Goal: Browse casually

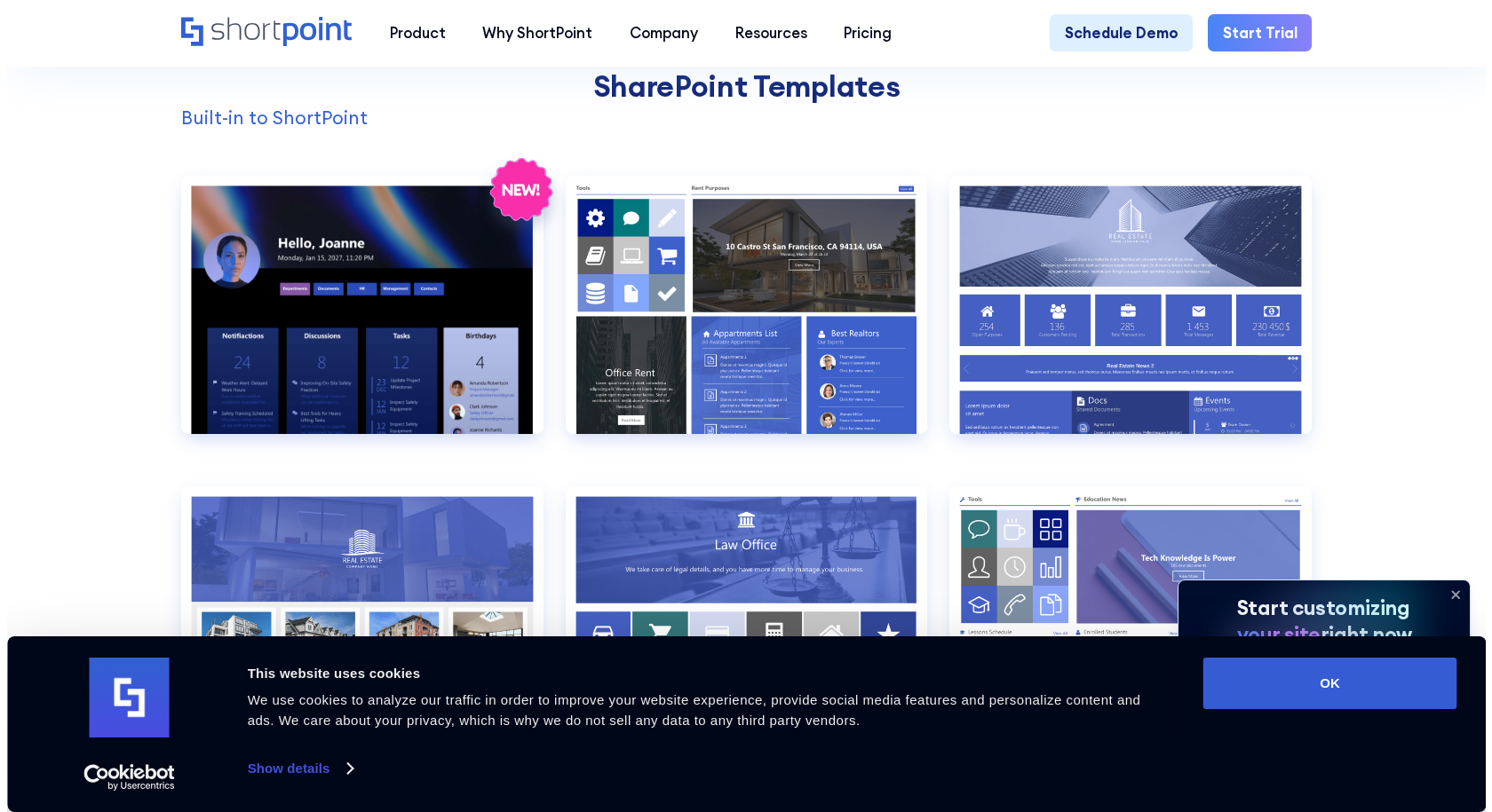
scroll to position [1686, 0]
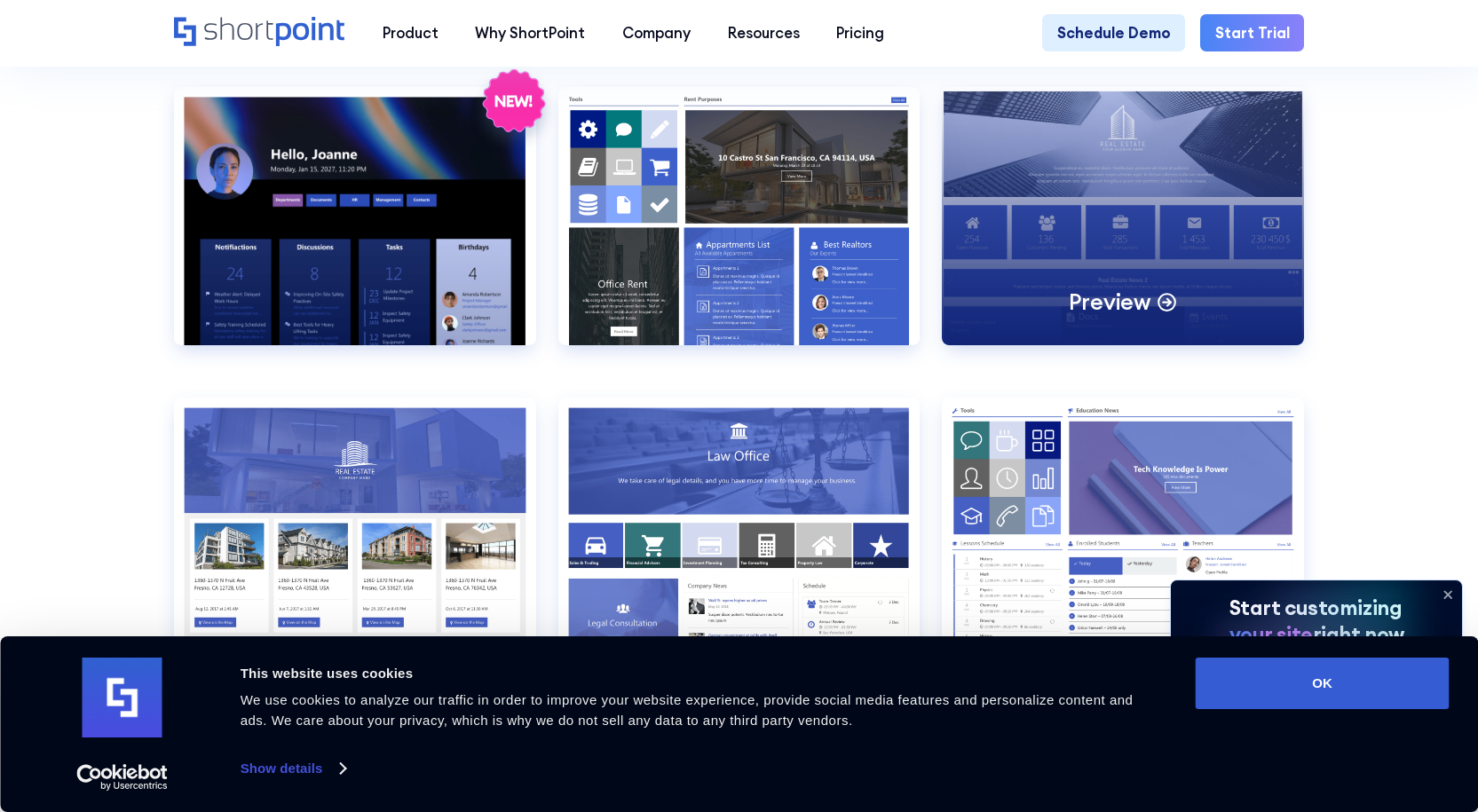
click at [1122, 311] on p "Preview" at bounding box center [1109, 302] width 82 height 28
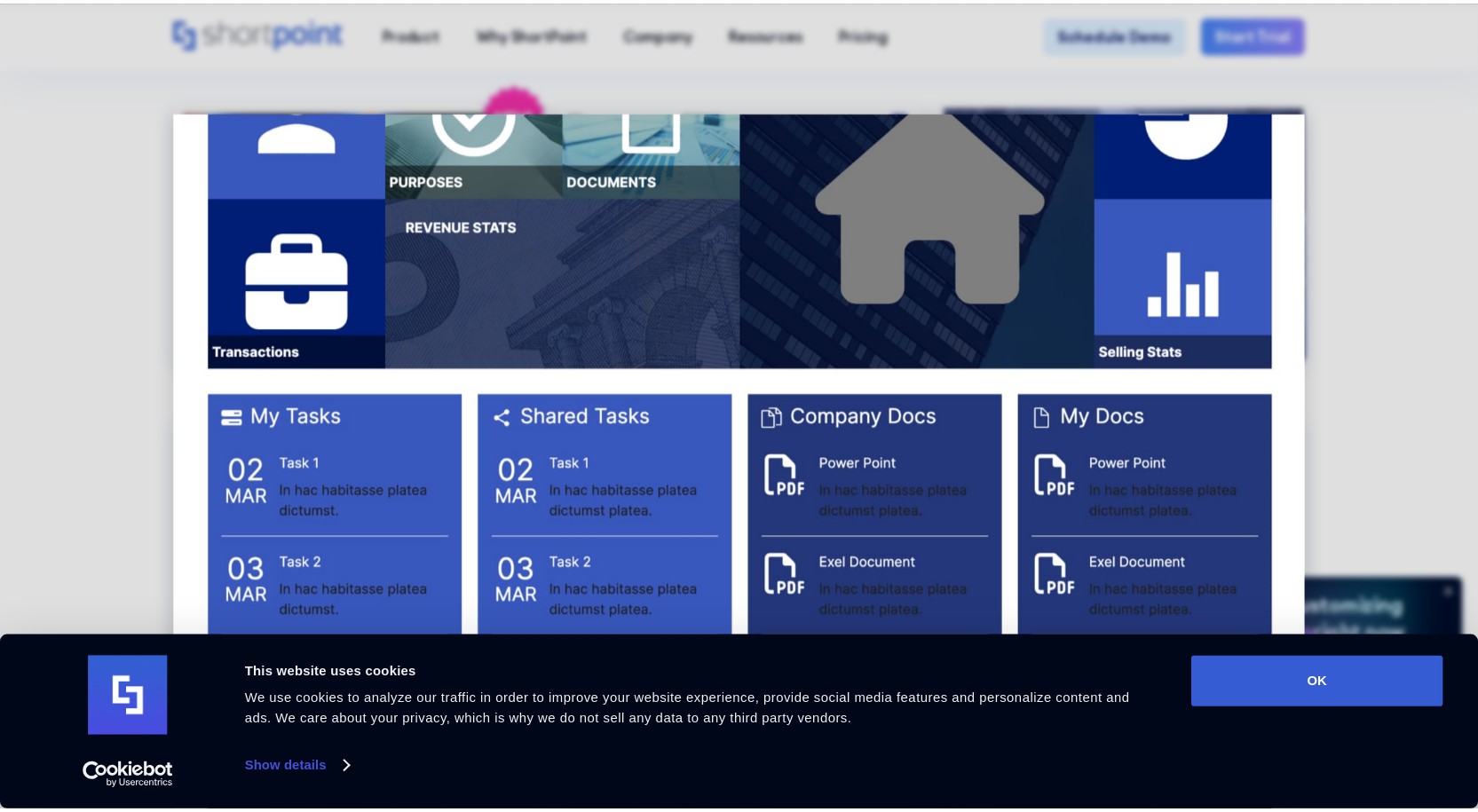
scroll to position [2162, 0]
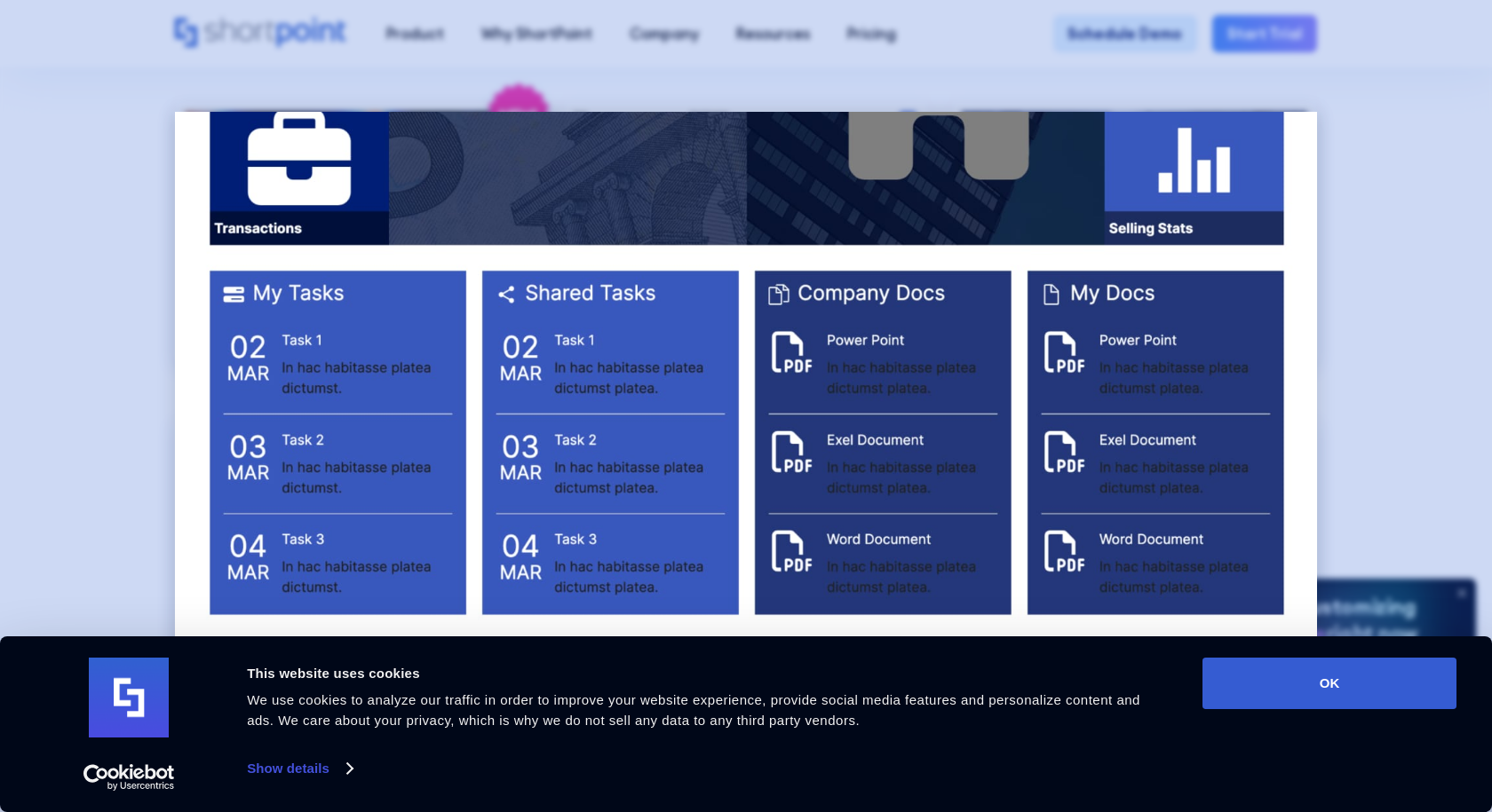
click at [1387, 74] on div at bounding box center [746, 406] width 1492 height 812
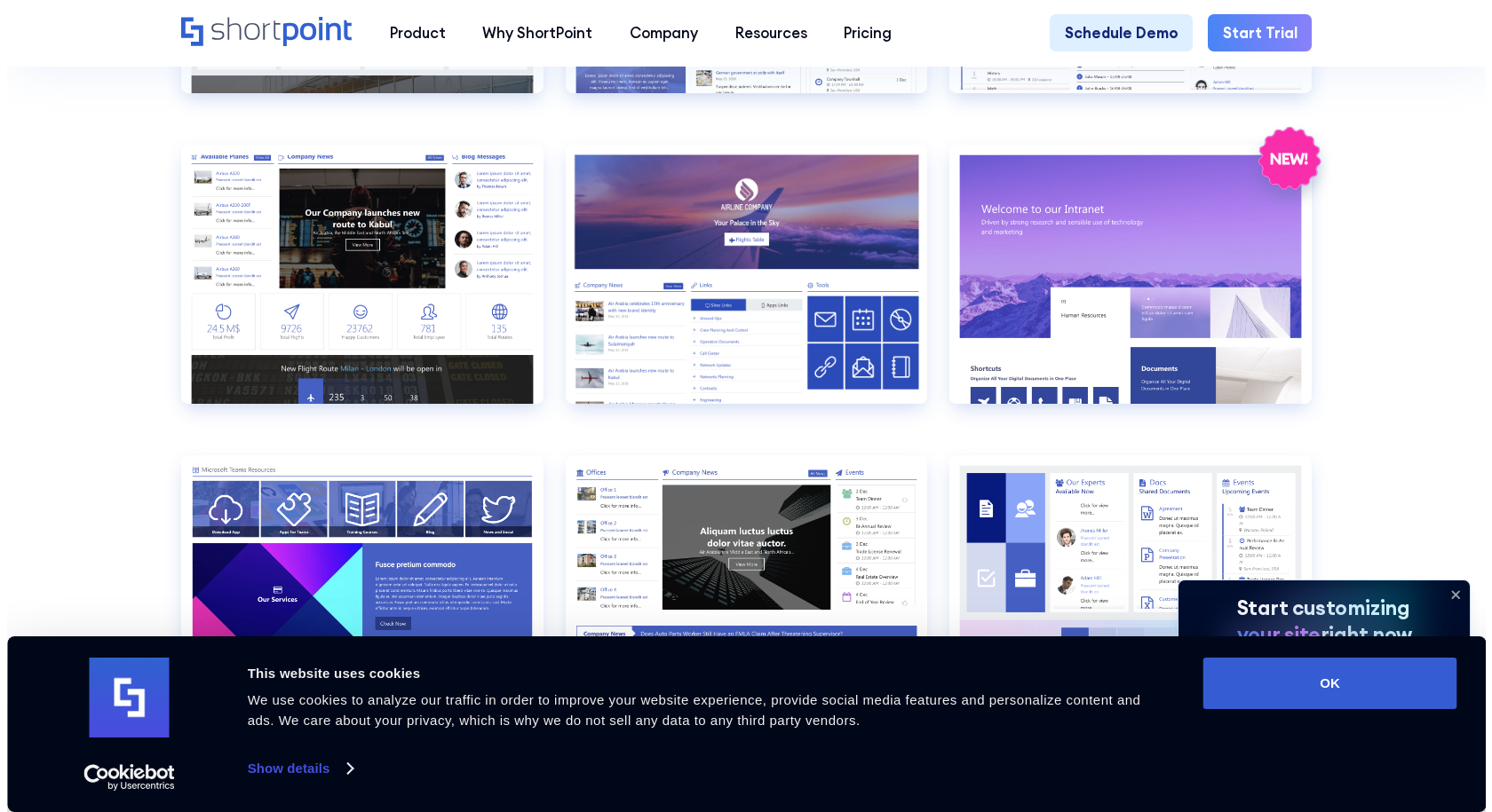
scroll to position [2219, 0]
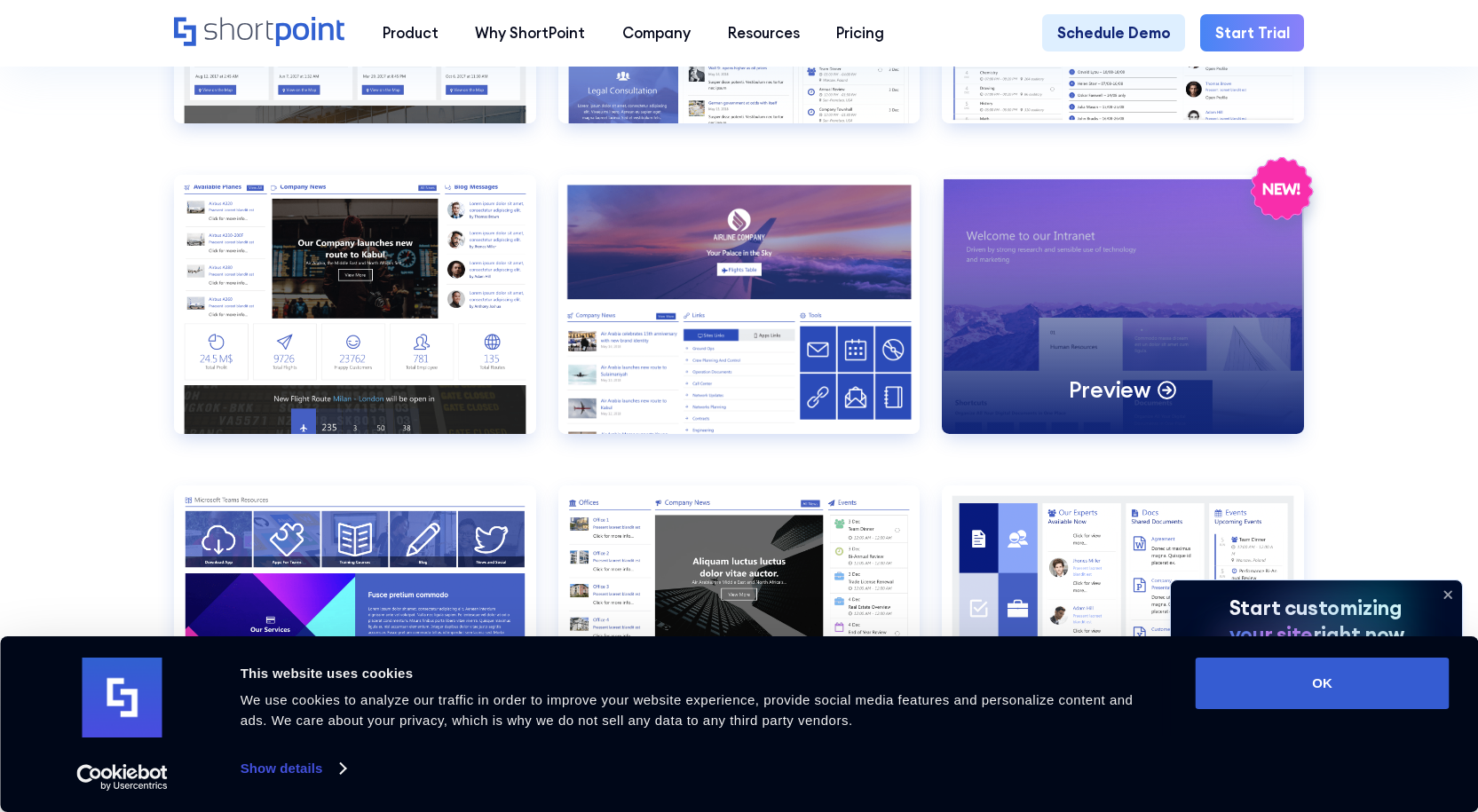
click at [1113, 345] on div "Preview" at bounding box center [1122, 304] width 362 height 258
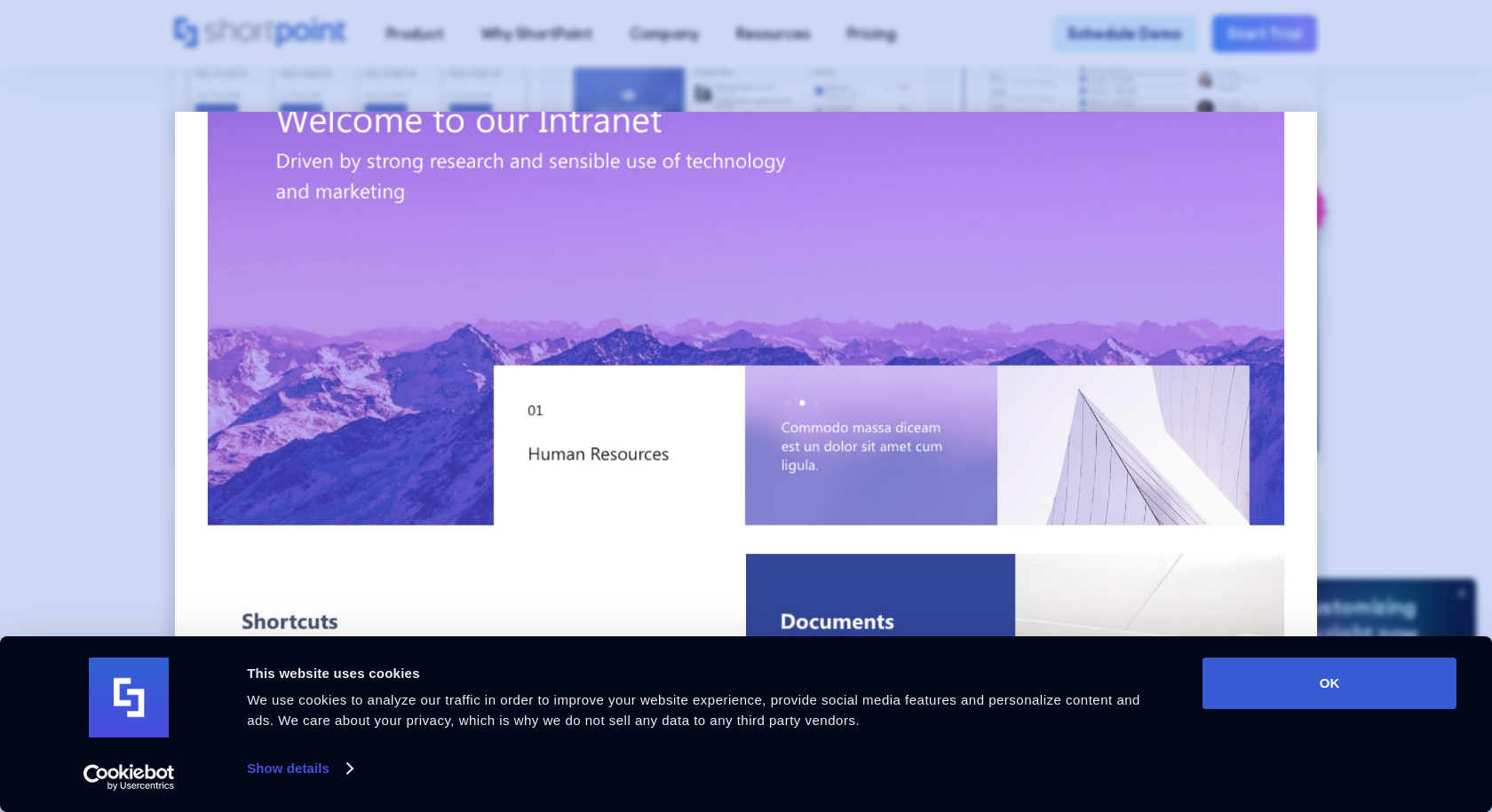
scroll to position [266, 0]
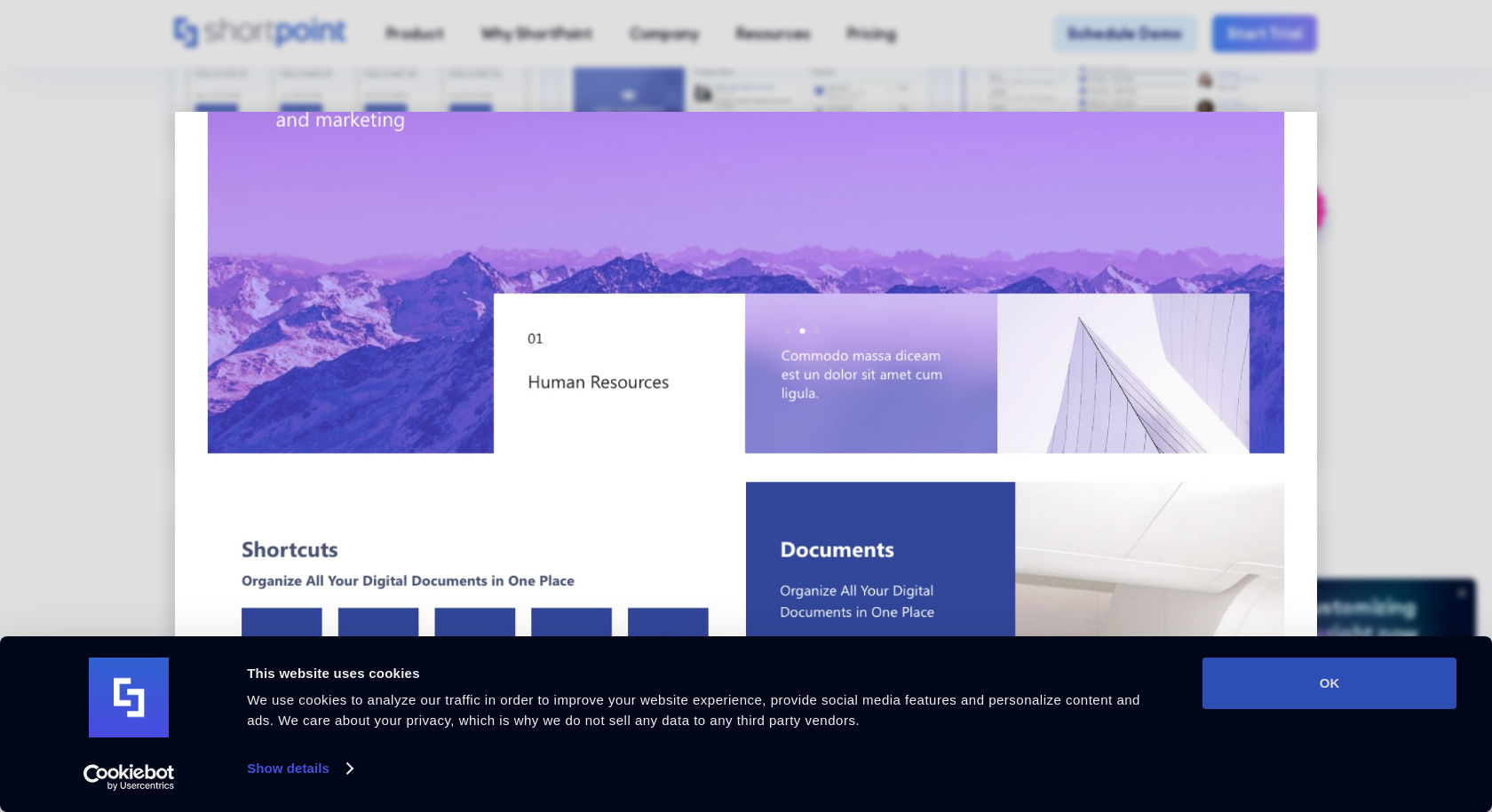
click at [1396, 687] on button "OK" at bounding box center [1329, 684] width 254 height 51
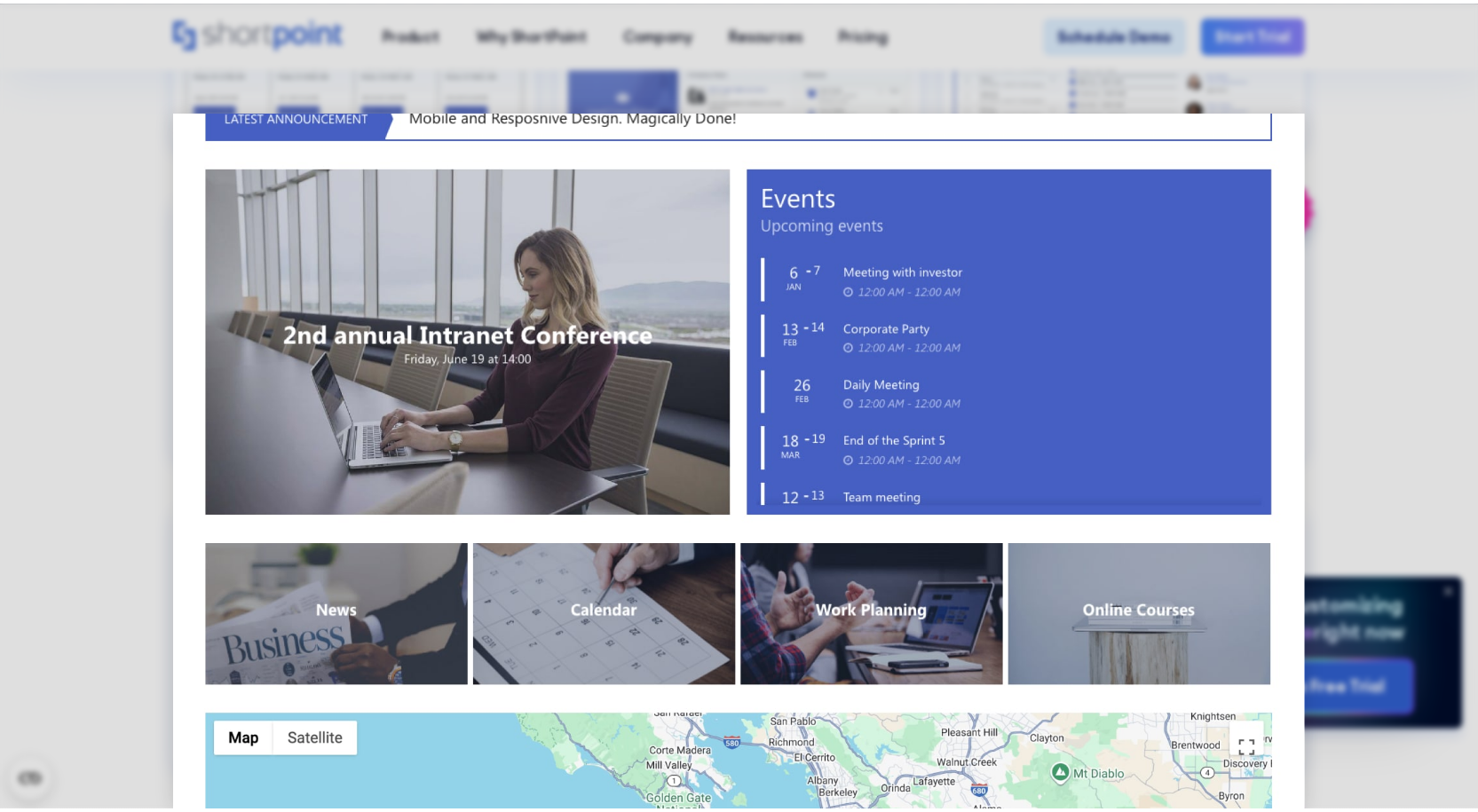
scroll to position [1247, 0]
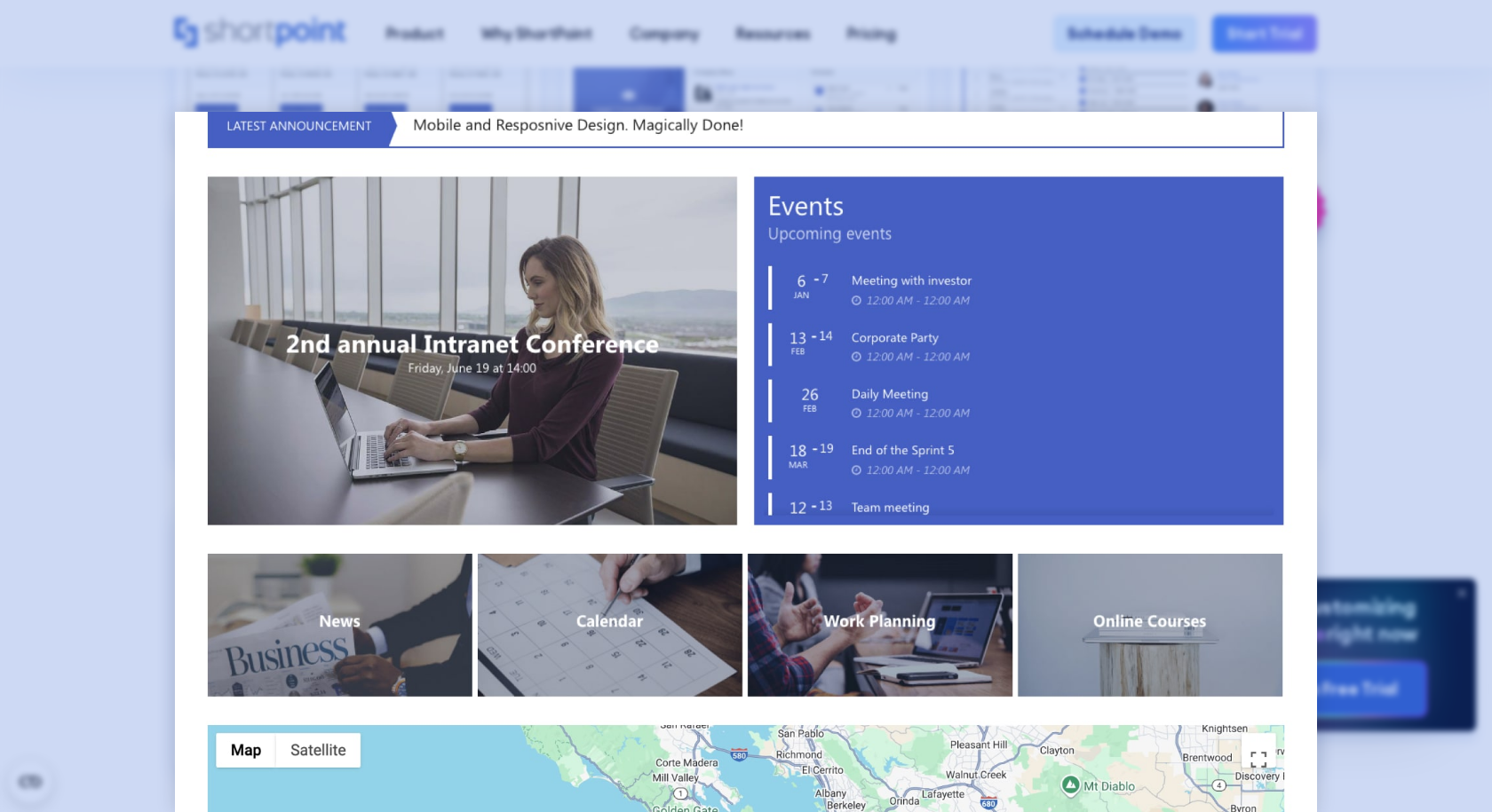
click at [1385, 350] on div at bounding box center [746, 406] width 1492 height 812
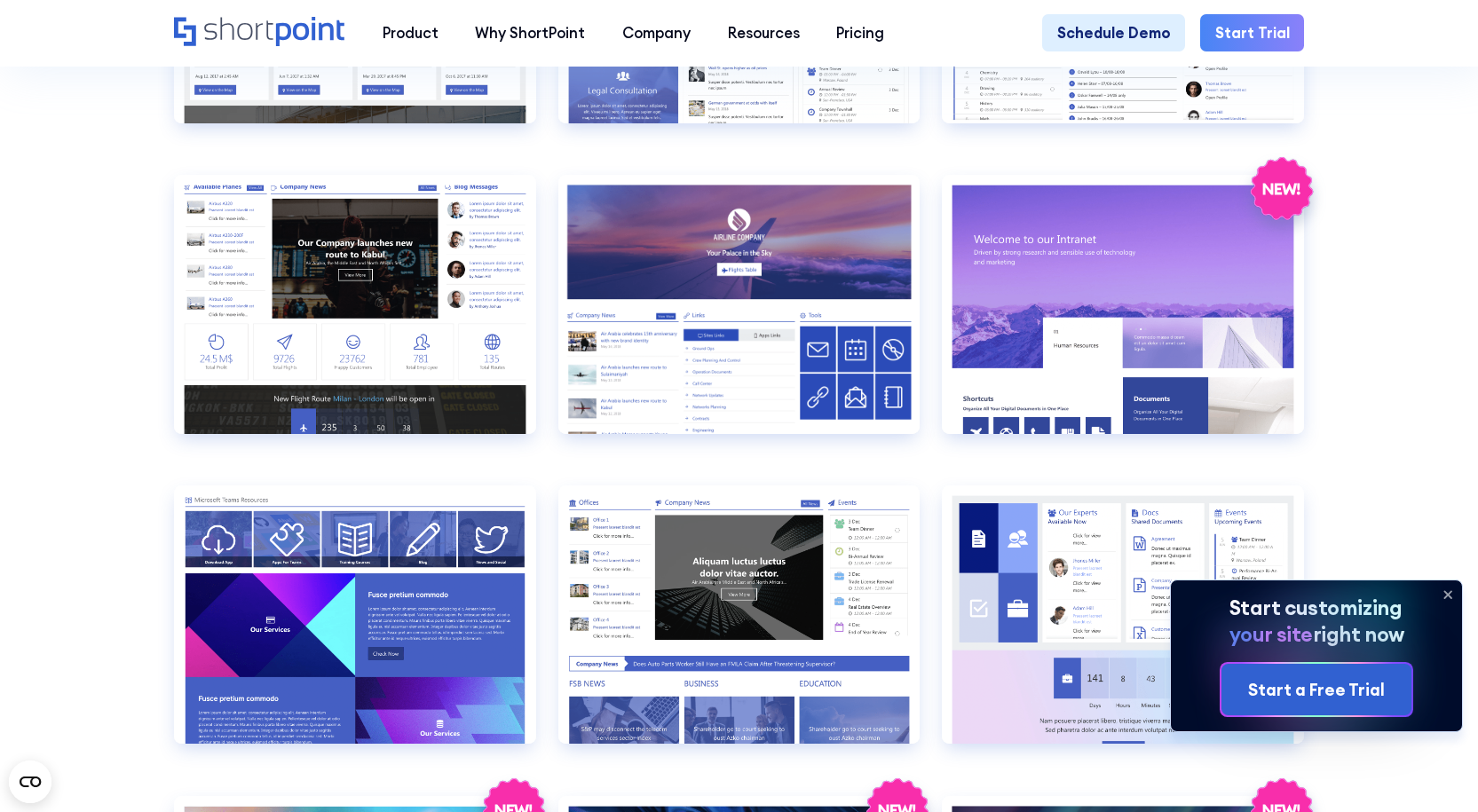
click at [1452, 594] on icon at bounding box center [1448, 594] width 28 height 28
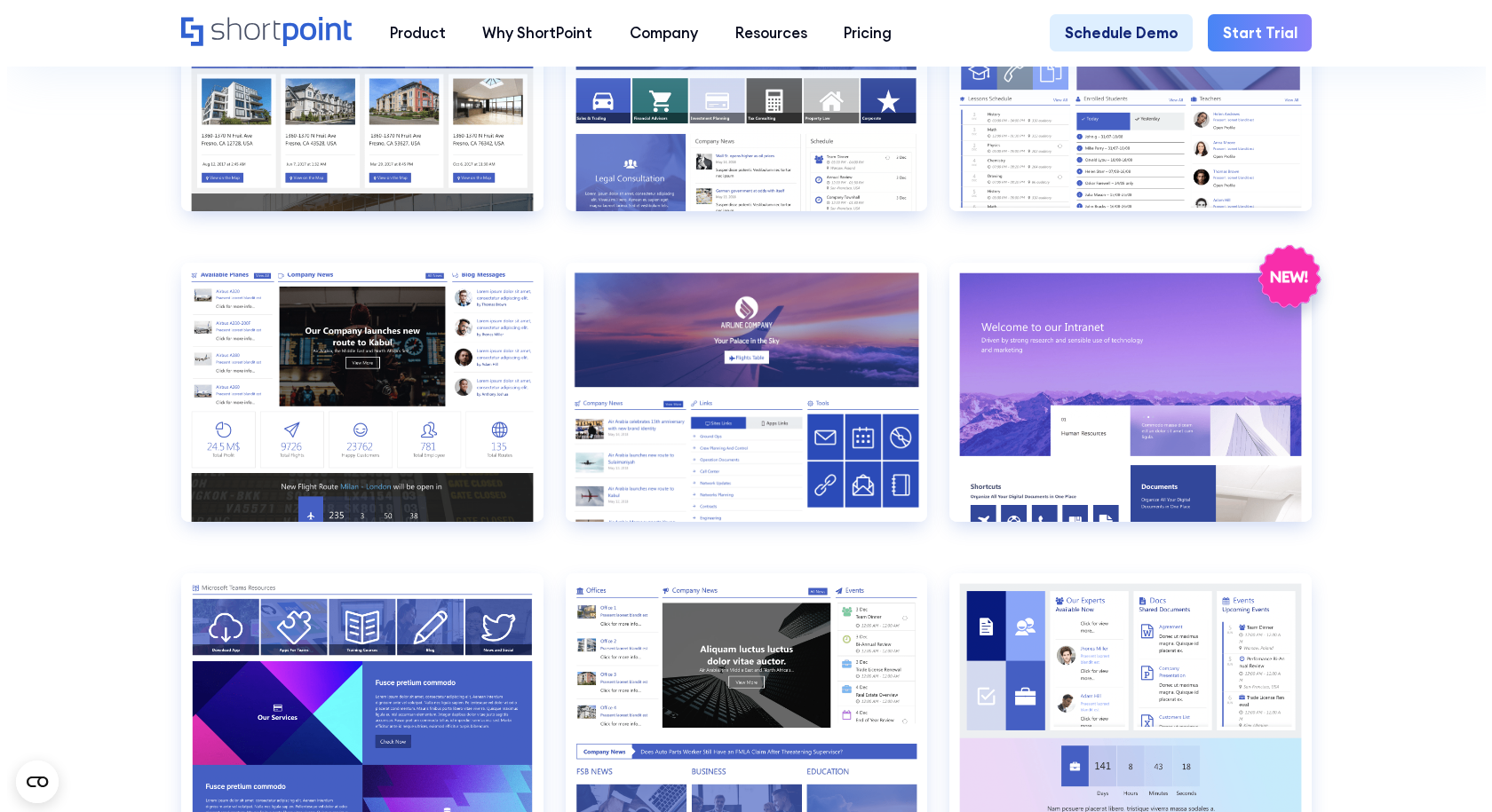
scroll to position [2130, 0]
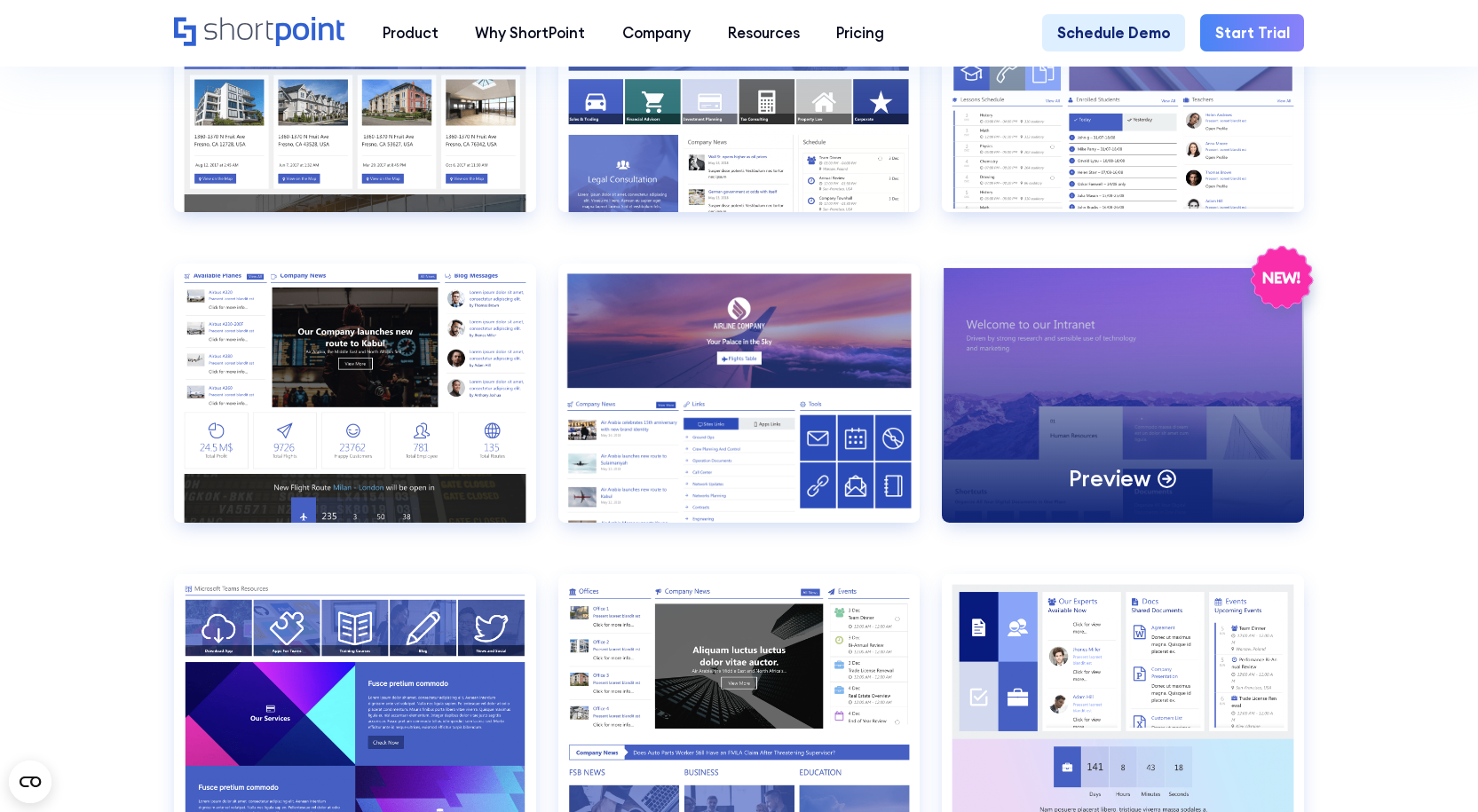
click at [1200, 364] on div "Preview" at bounding box center [1122, 393] width 362 height 258
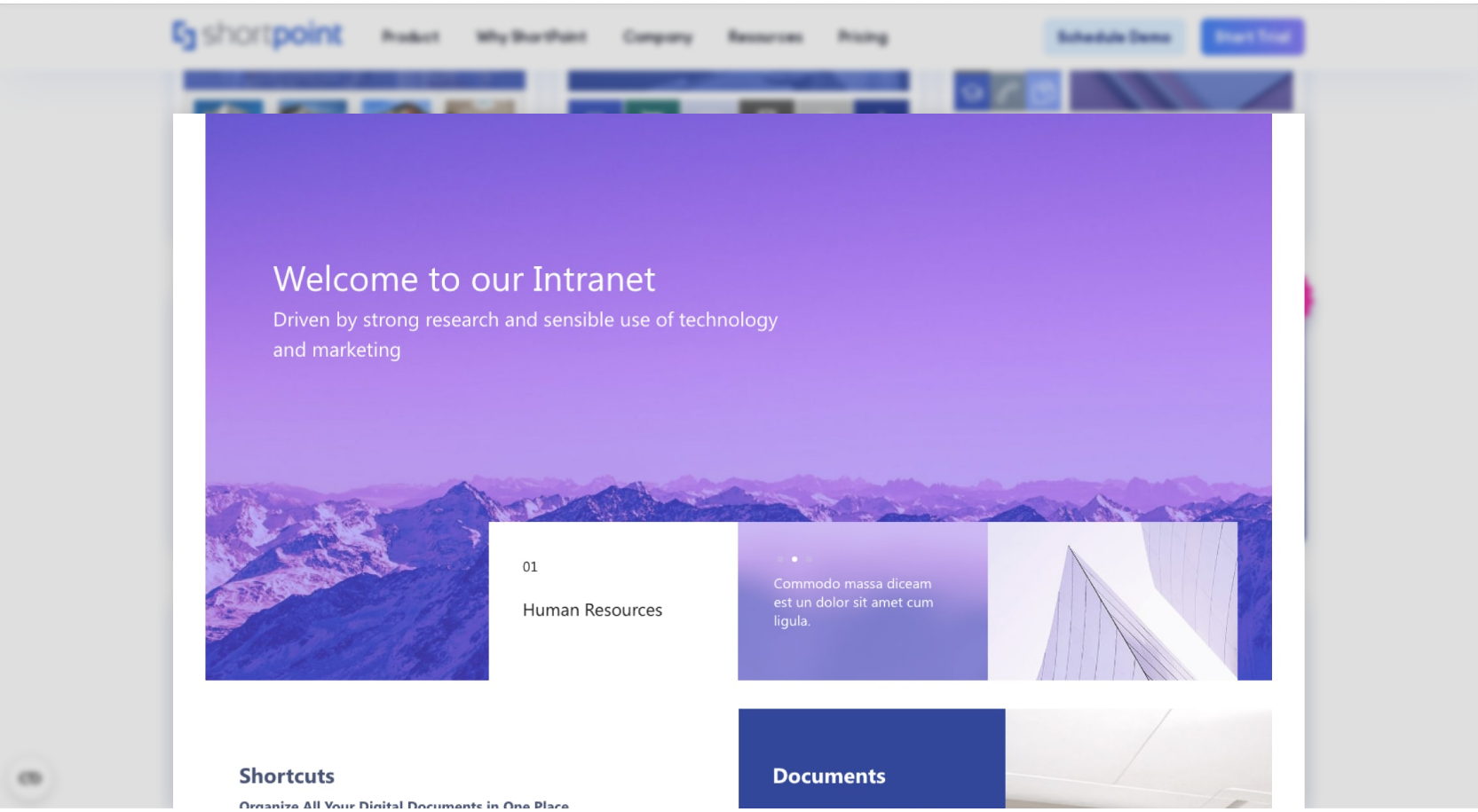
scroll to position [0, 0]
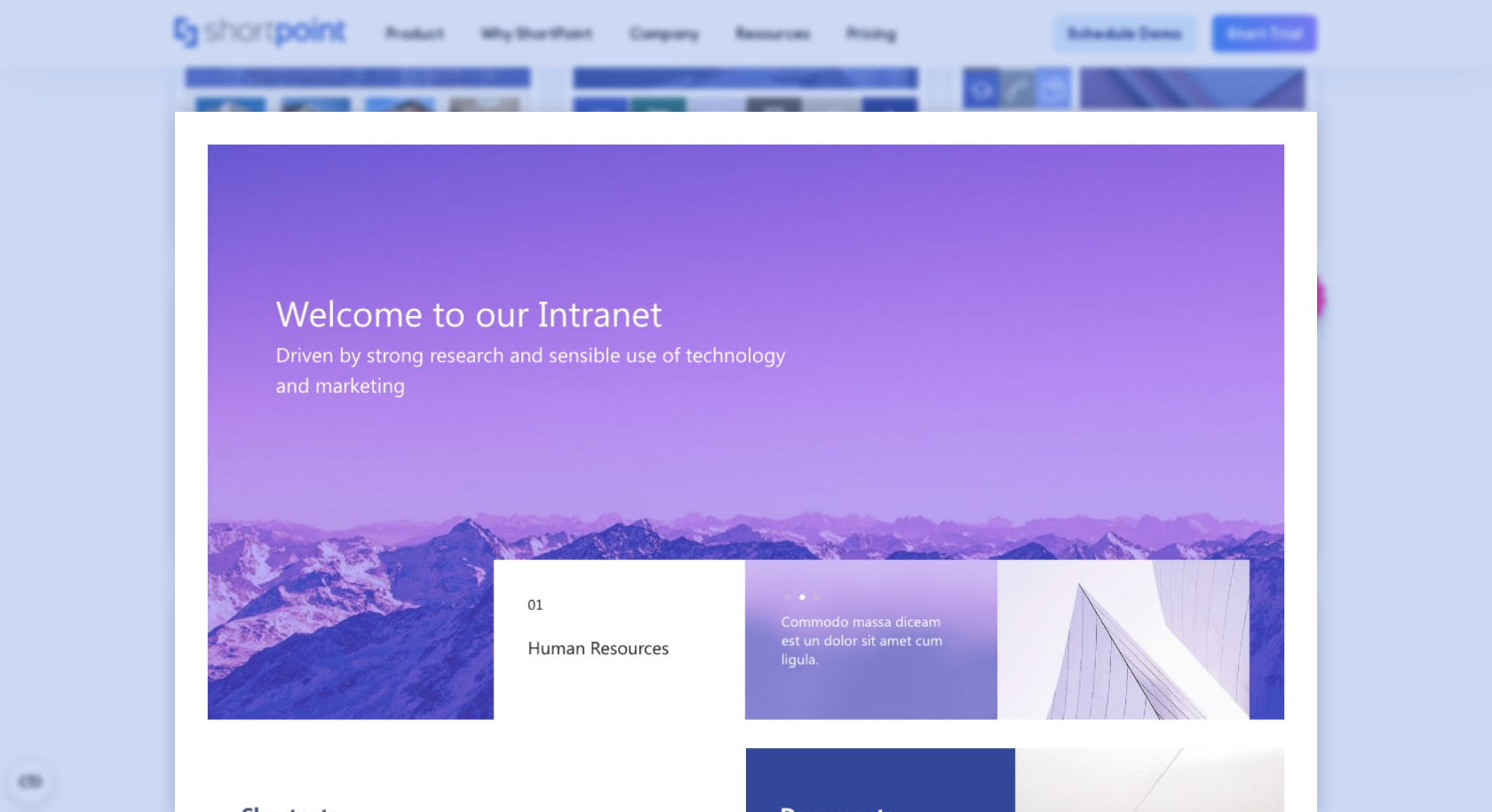
click at [1381, 334] on div at bounding box center [746, 406] width 1492 height 812
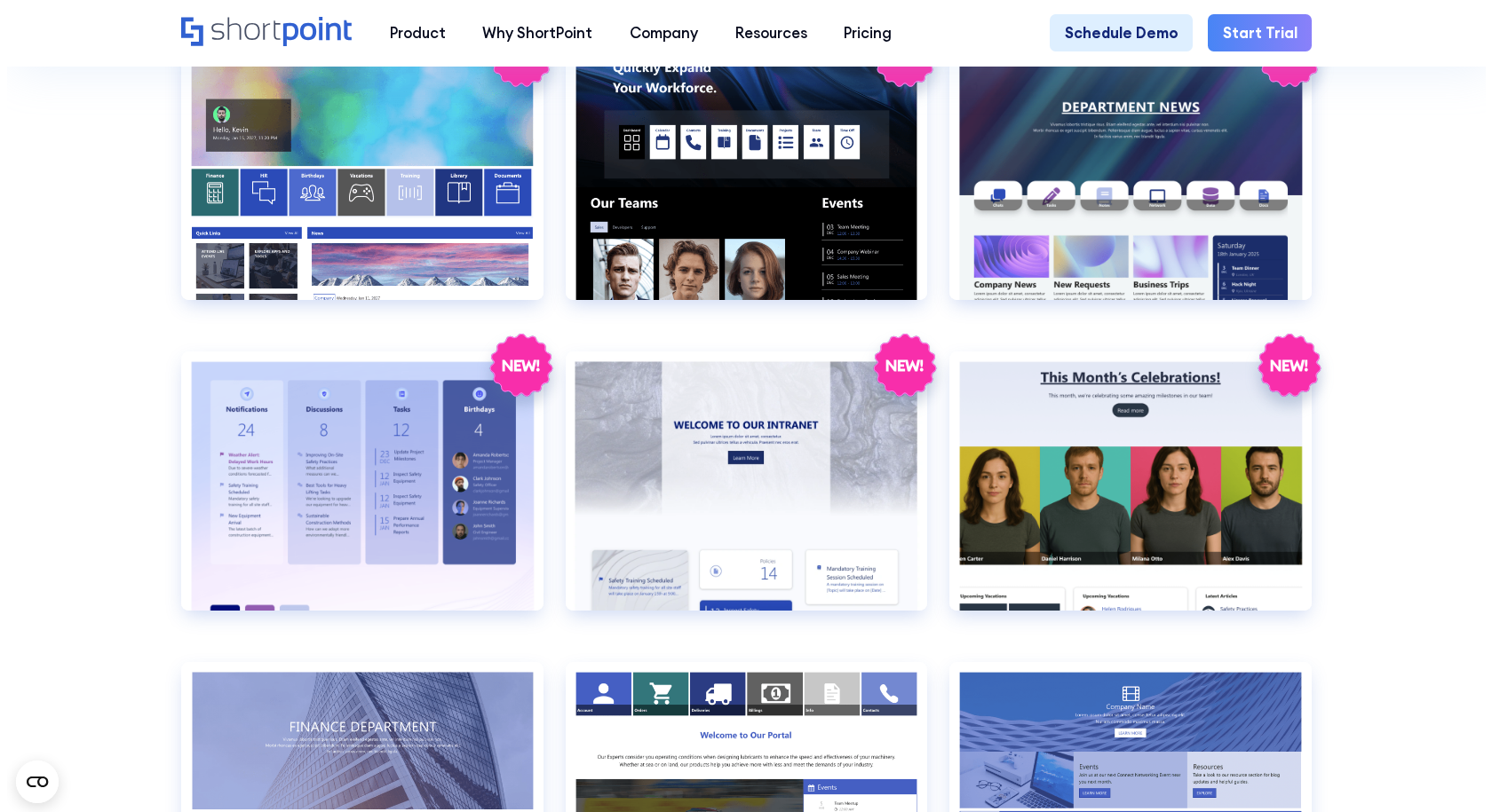
scroll to position [3017, 0]
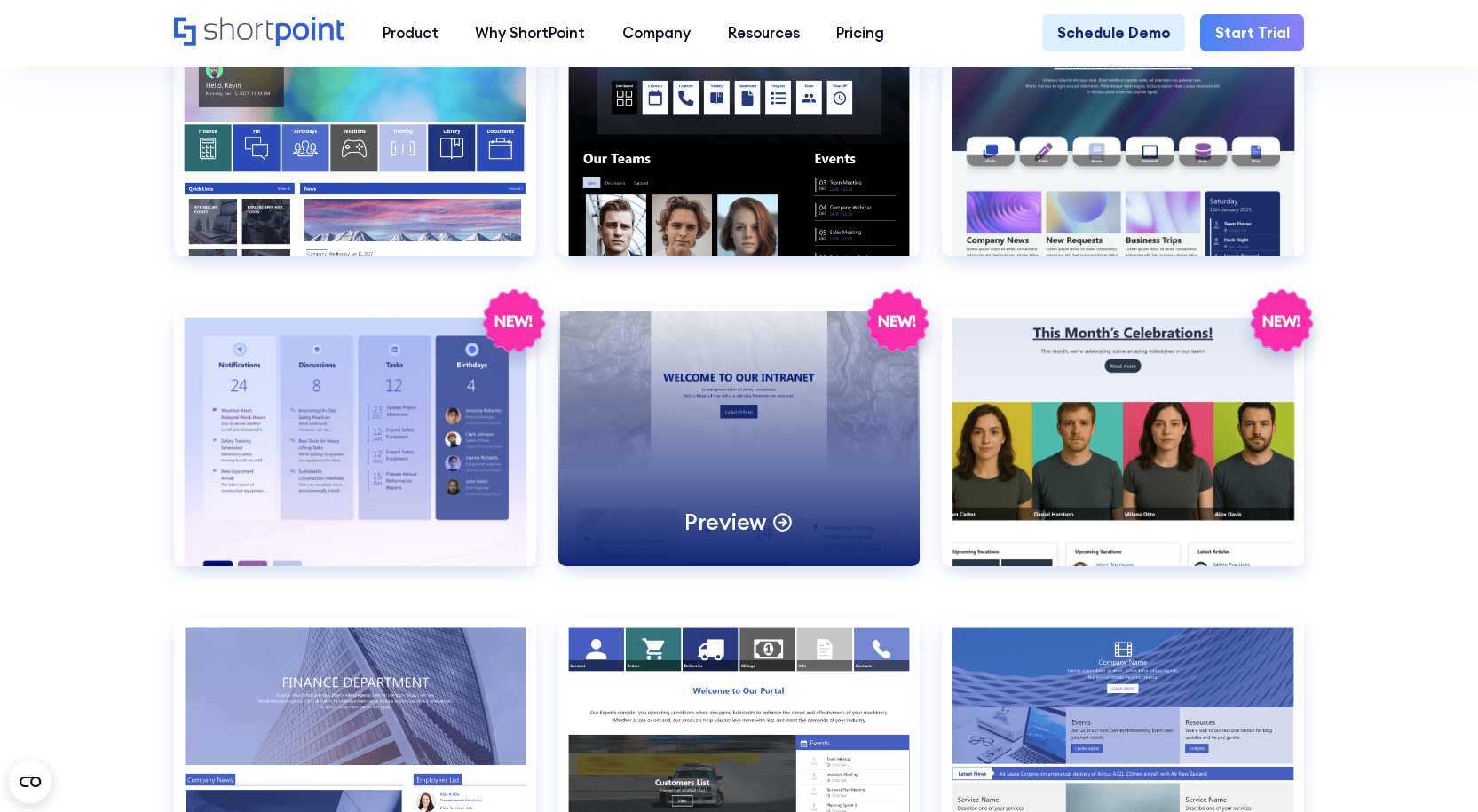
click at [733, 447] on div "Preview" at bounding box center [739, 436] width 362 height 258
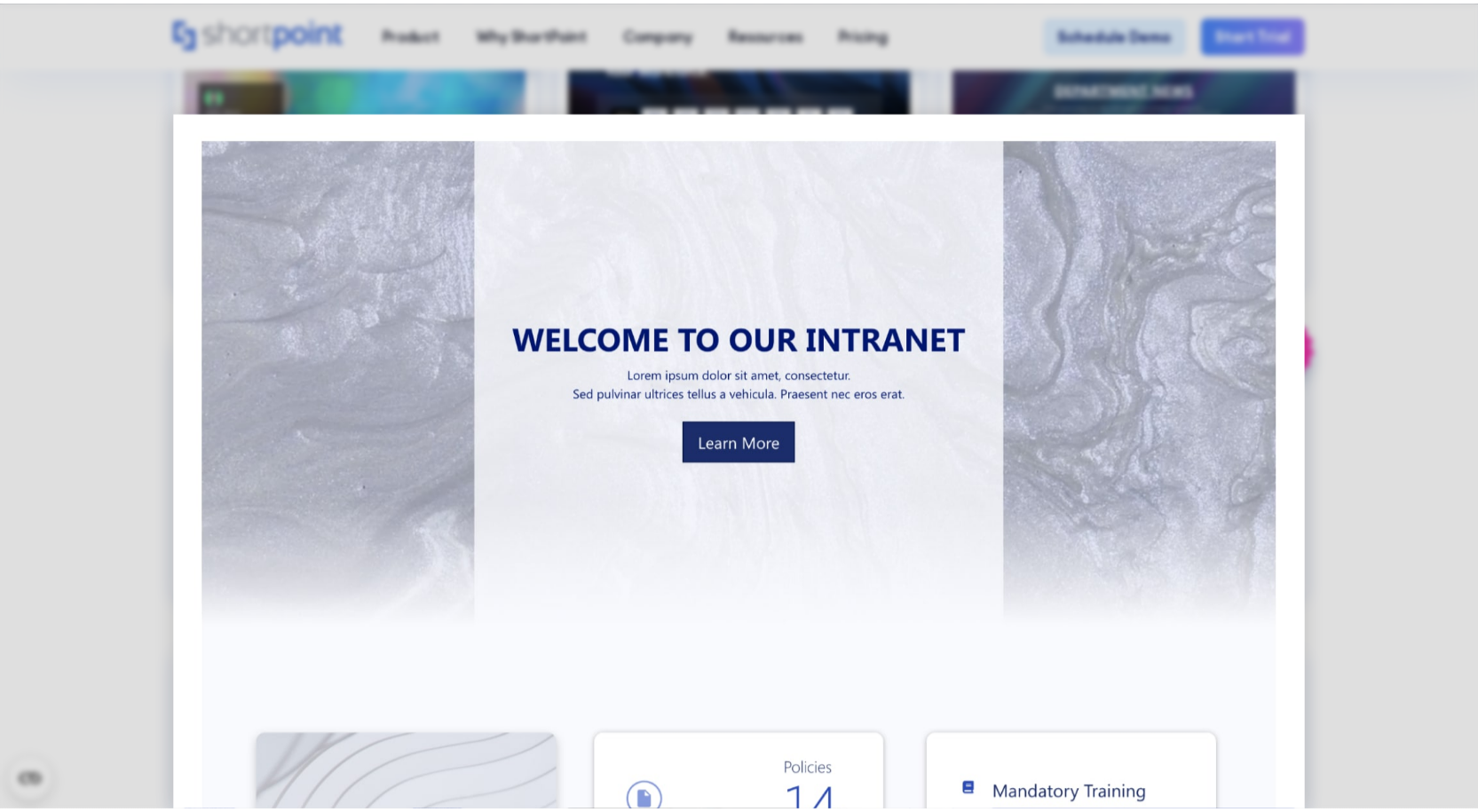
scroll to position [0, 0]
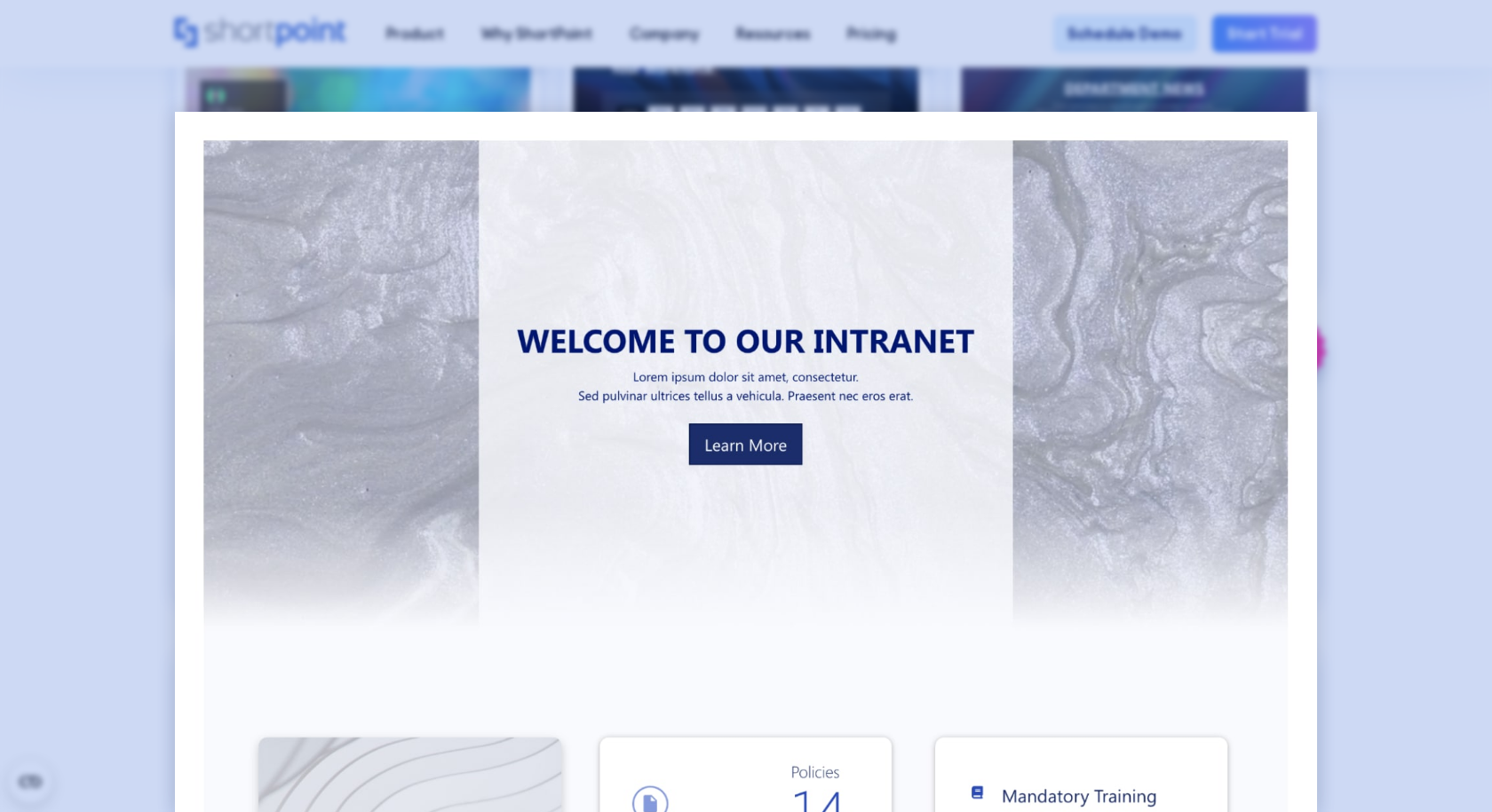
click at [1403, 213] on div at bounding box center [746, 406] width 1492 height 812
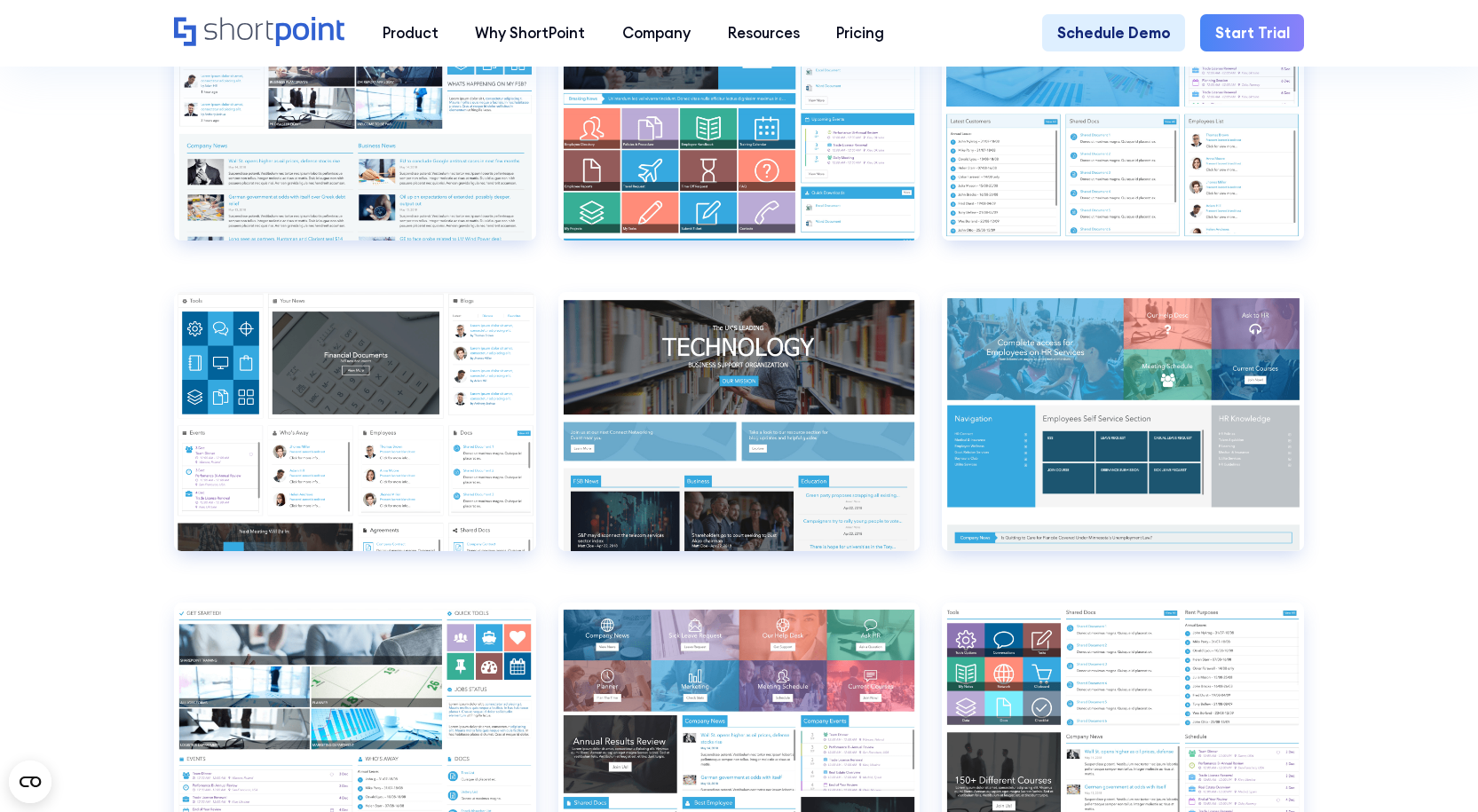
scroll to position [8164, 0]
